Goal: Task Accomplishment & Management: Manage account settings

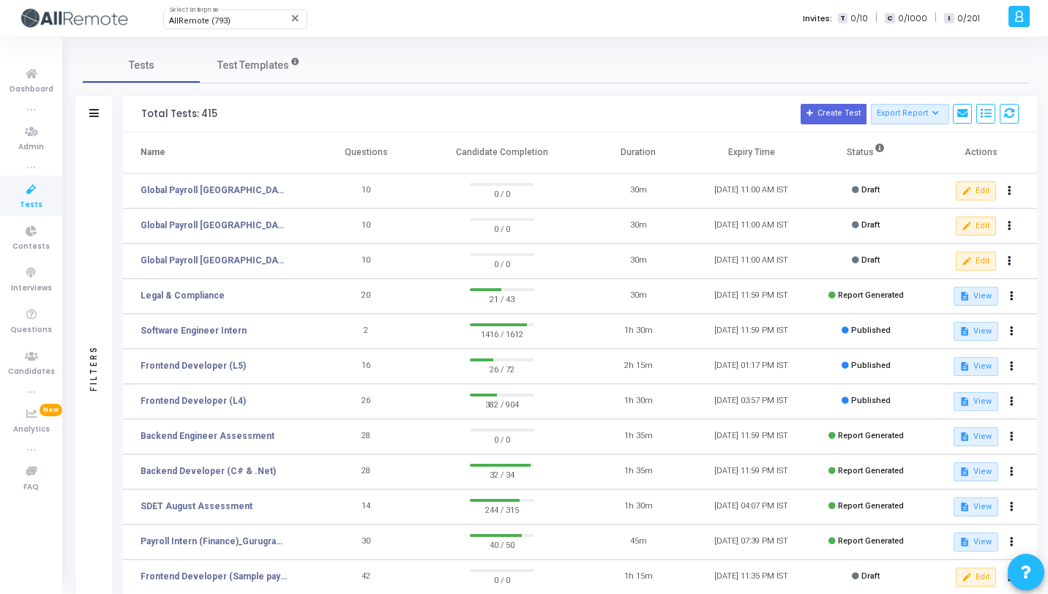
click at [1016, 10] on icon at bounding box center [1019, 16] width 11 height 17
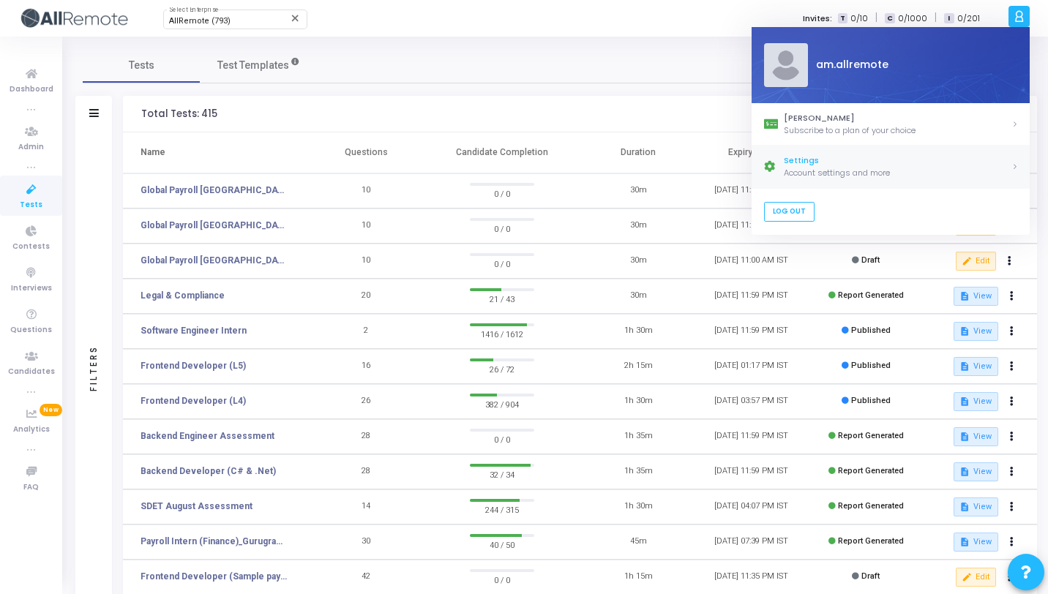
click at [861, 158] on div "Settings" at bounding box center [898, 161] width 228 height 12
select select "91"
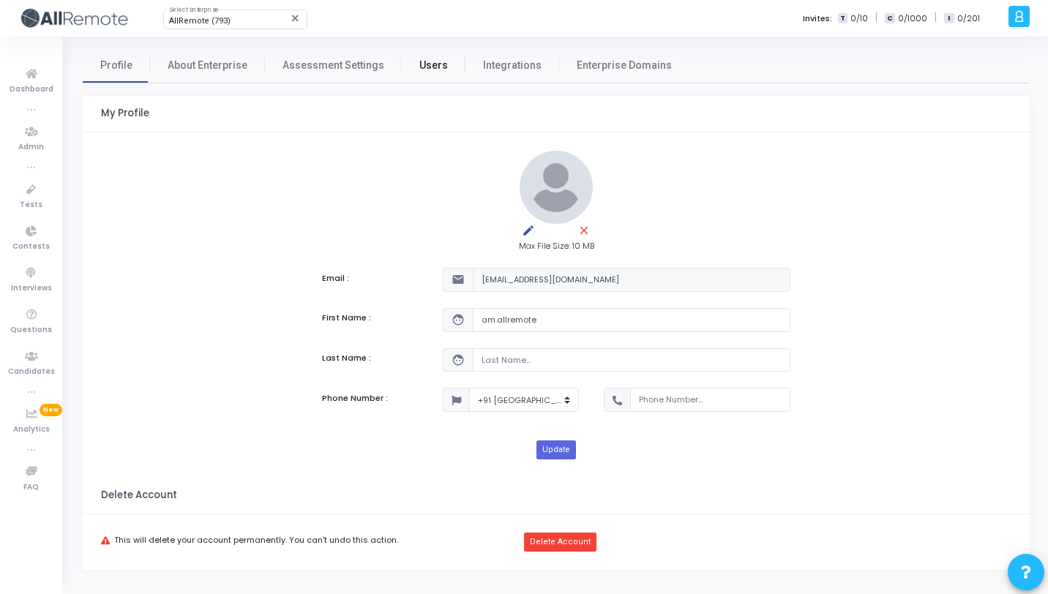
click at [433, 64] on span "Users" at bounding box center [433, 65] width 29 height 15
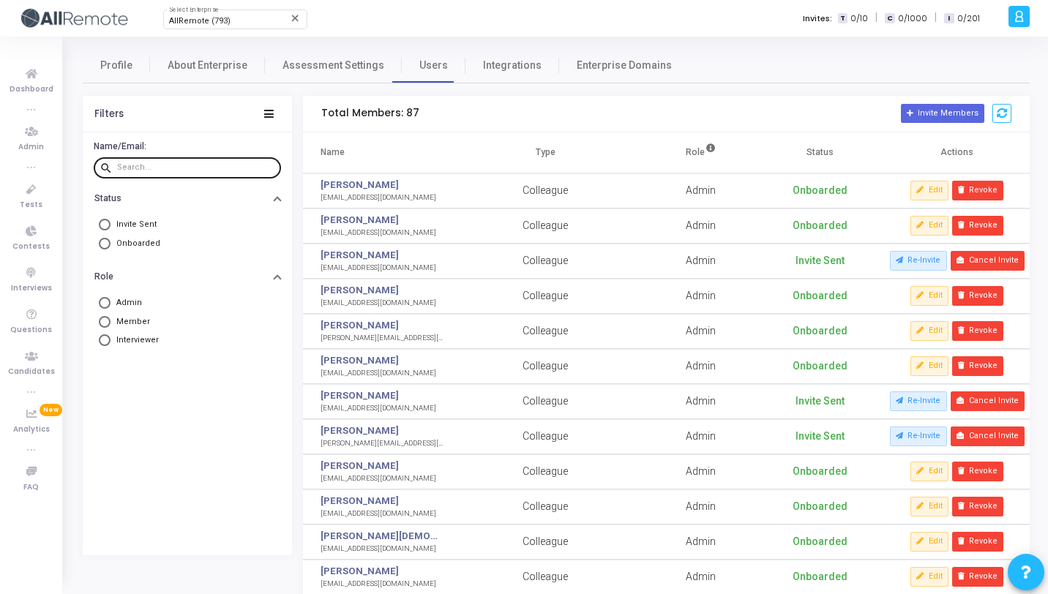
click at [156, 162] on div at bounding box center [196, 166] width 158 height 23
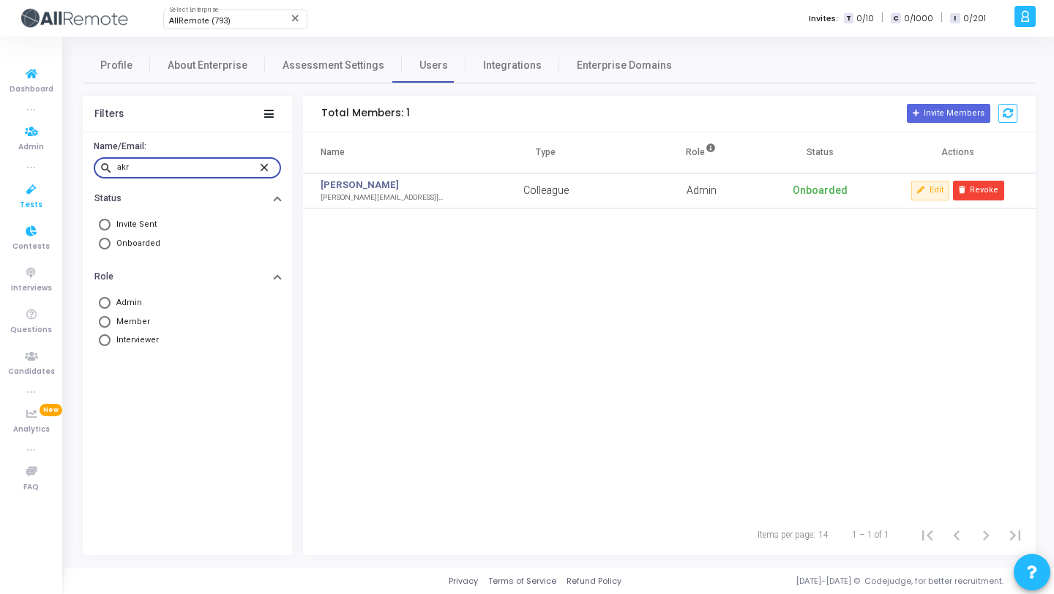
type input "akr"
click at [31, 204] on span "Tests" at bounding box center [31, 205] width 23 height 12
